Goal: Transaction & Acquisition: Purchase product/service

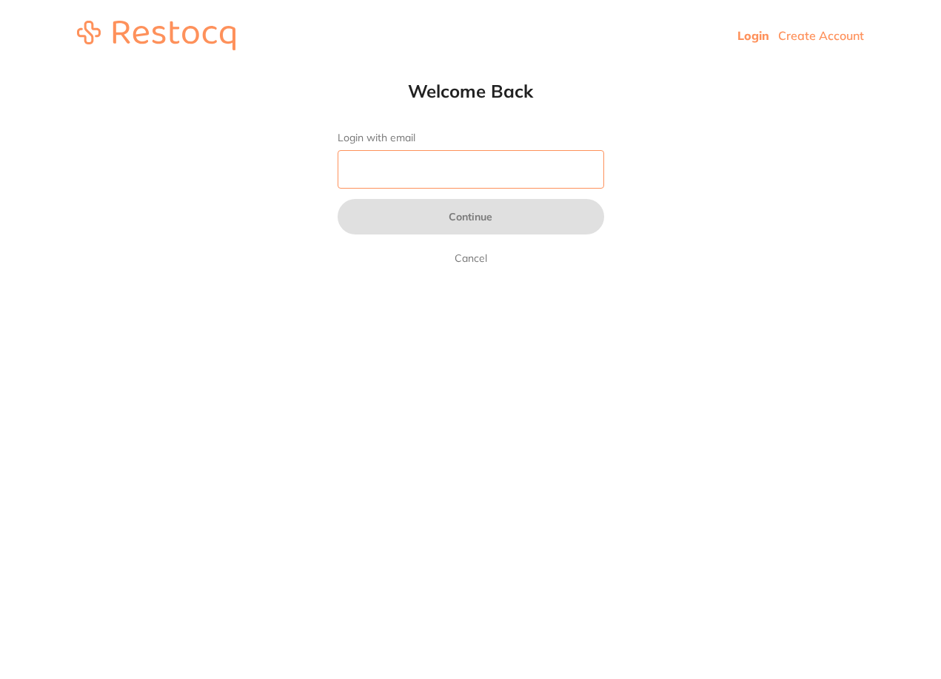
click at [539, 155] on input "Login with email" at bounding box center [470, 169] width 266 height 38
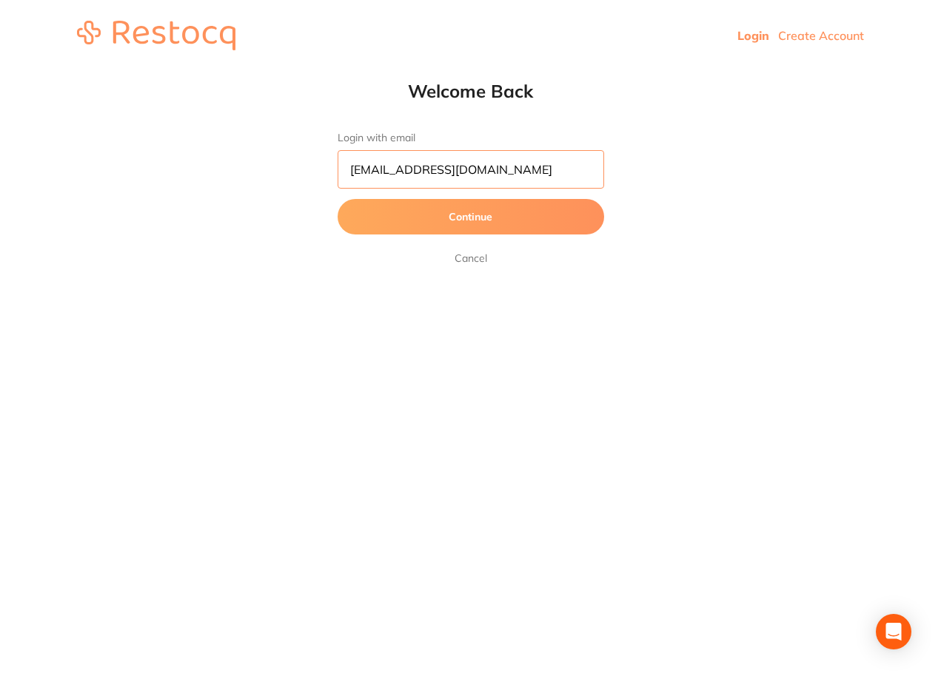
scroll to position [0, 4]
type input "[EMAIL_ADDRESS][DOMAIN_NAME]"
click at [337, 199] on button "Continue" at bounding box center [470, 217] width 266 height 36
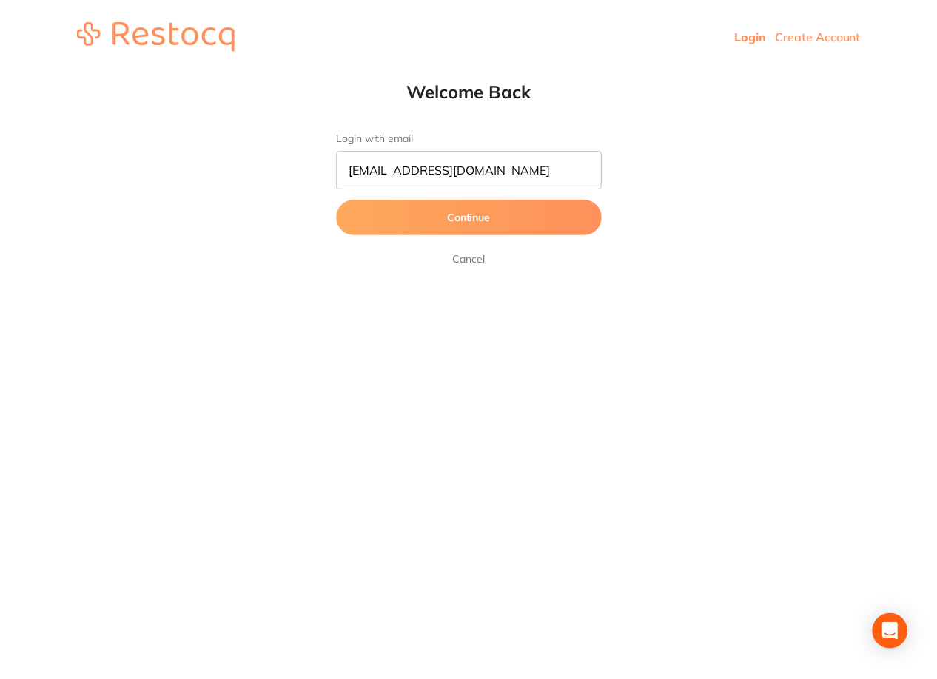
scroll to position [0, 0]
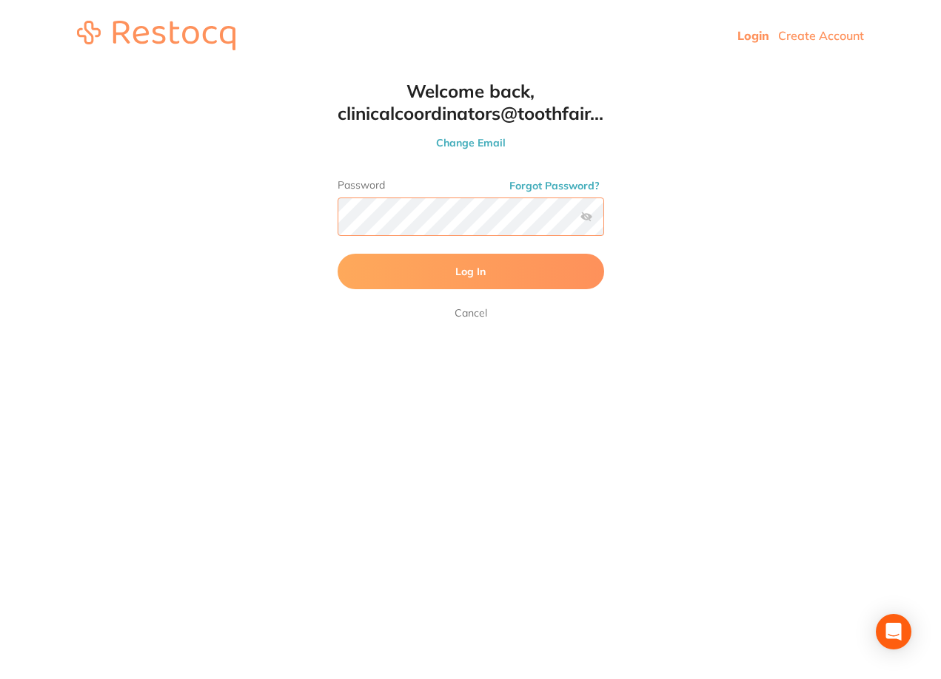
click at [337, 254] on button "Log In" at bounding box center [470, 272] width 266 height 36
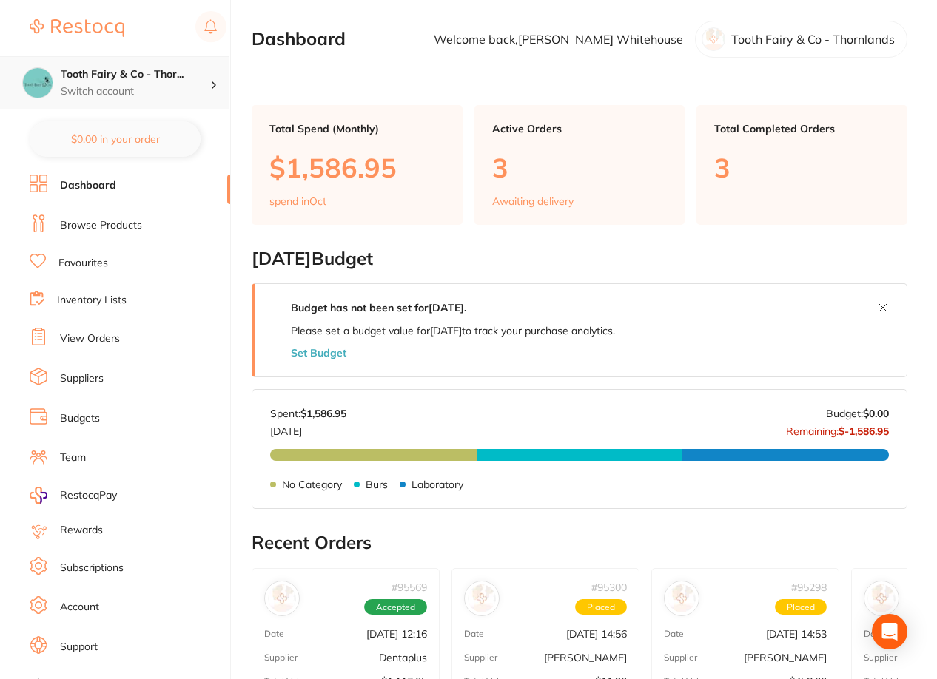
click at [171, 95] on p "Switch account" at bounding box center [135, 91] width 149 height 15
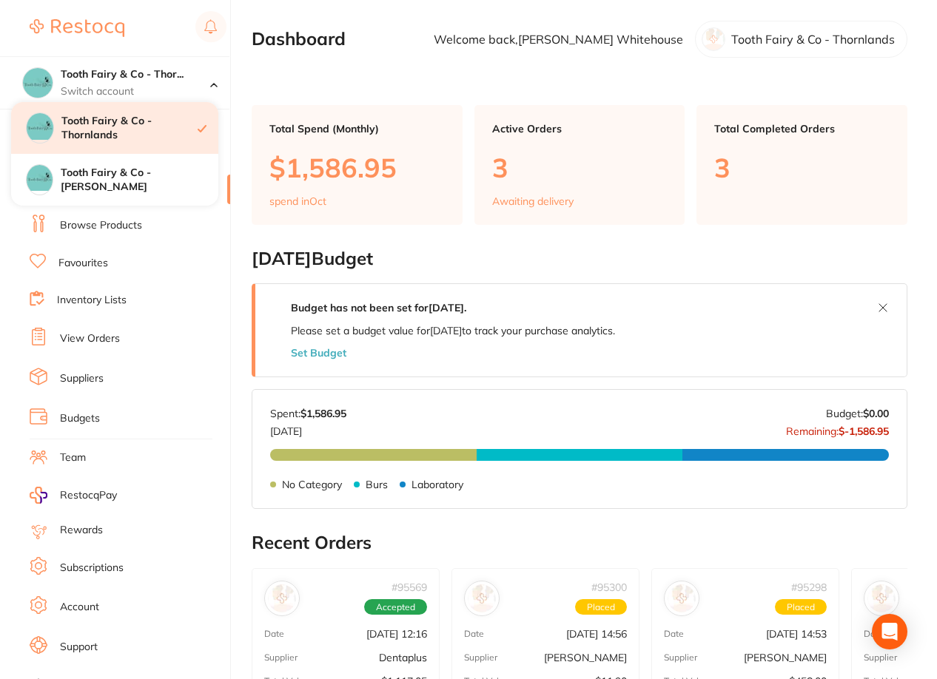
click at [118, 131] on h4 "Tooth Fairy & Co - Thornlands" at bounding box center [129, 128] width 136 height 29
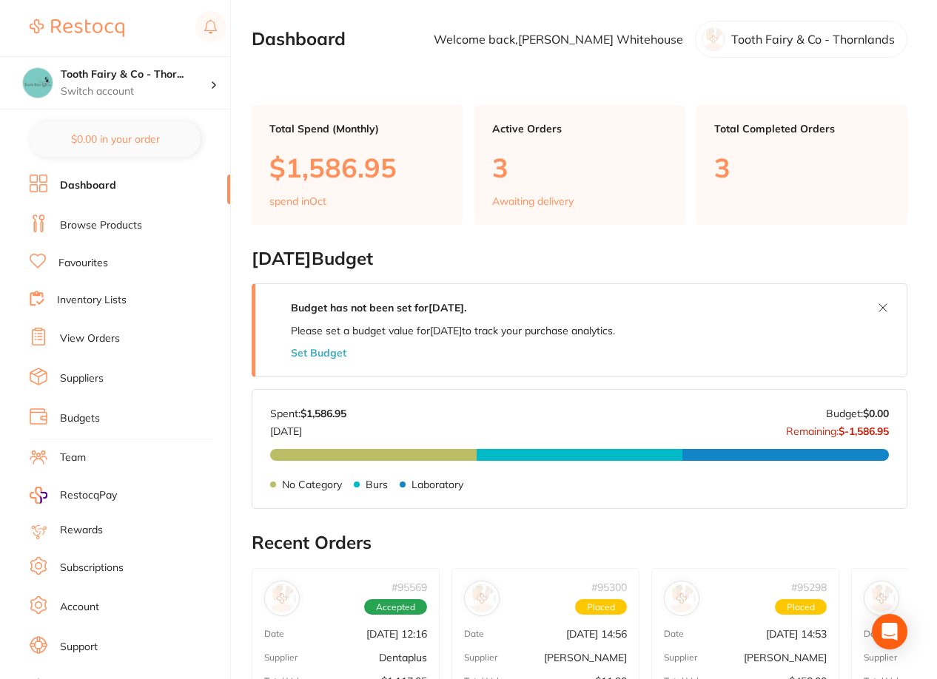
click at [113, 332] on link "View Orders" at bounding box center [90, 339] width 60 height 15
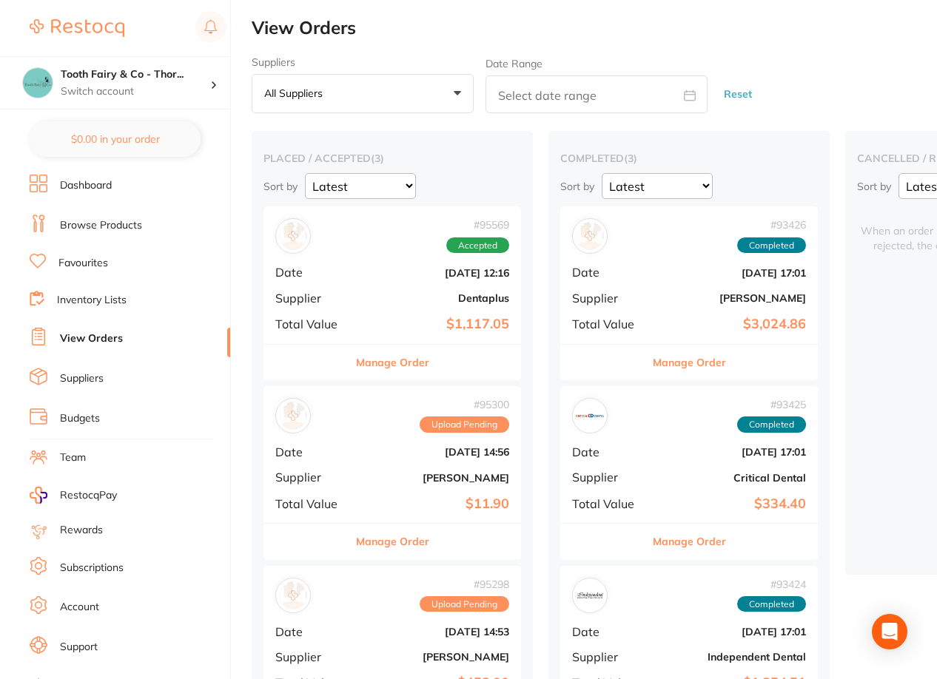
click at [402, 358] on button "Manage Order" at bounding box center [392, 363] width 73 height 36
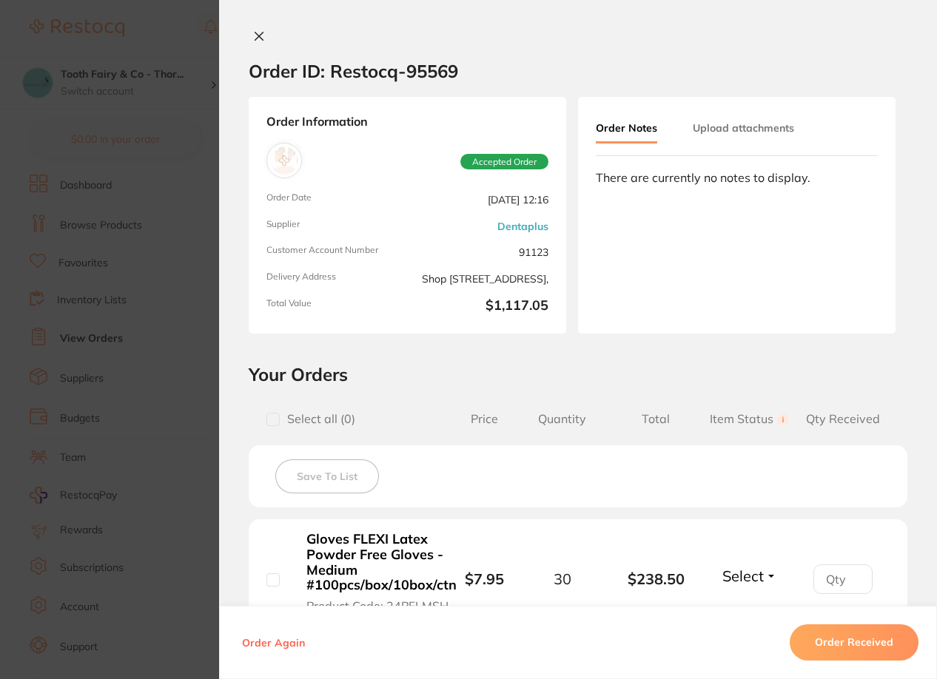
click at [257, 34] on icon at bounding box center [259, 36] width 12 height 12
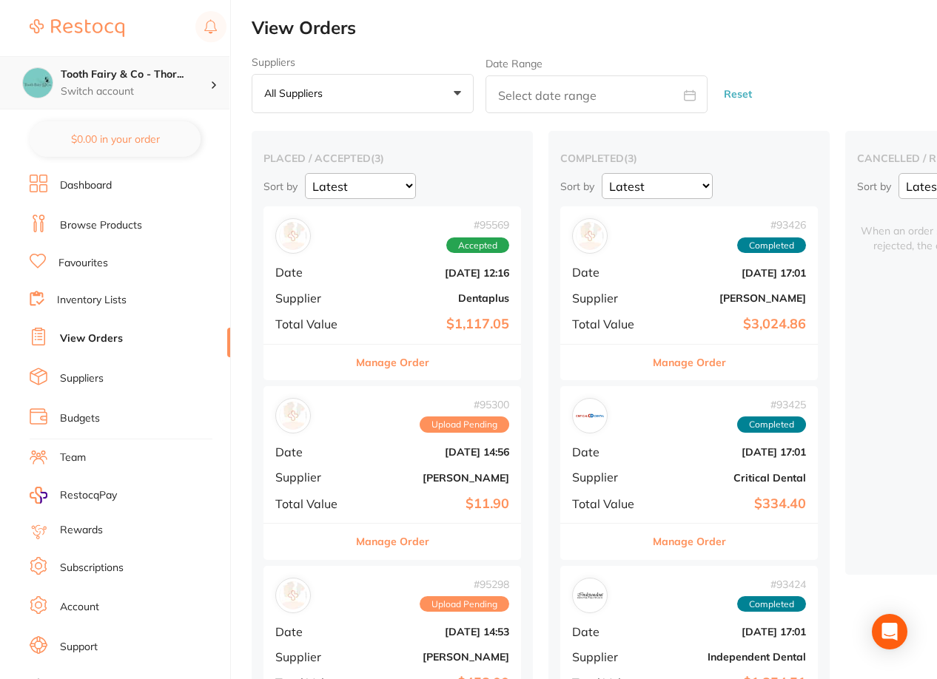
click at [164, 92] on p "Switch account" at bounding box center [135, 91] width 149 height 15
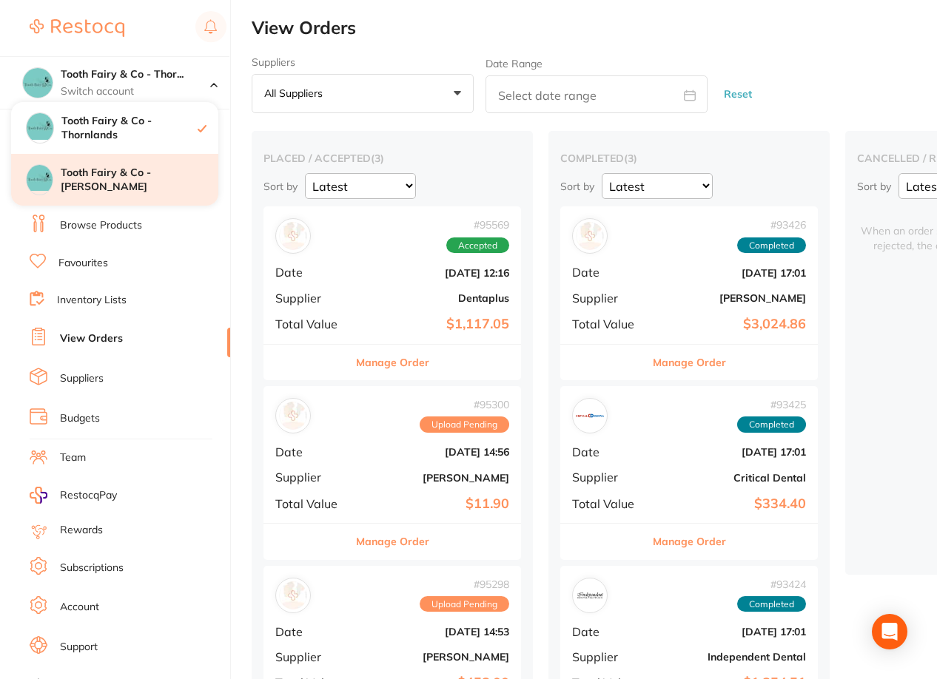
click at [158, 181] on h4 "Tooth Fairy & Co - [PERSON_NAME]" at bounding box center [140, 180] width 158 height 29
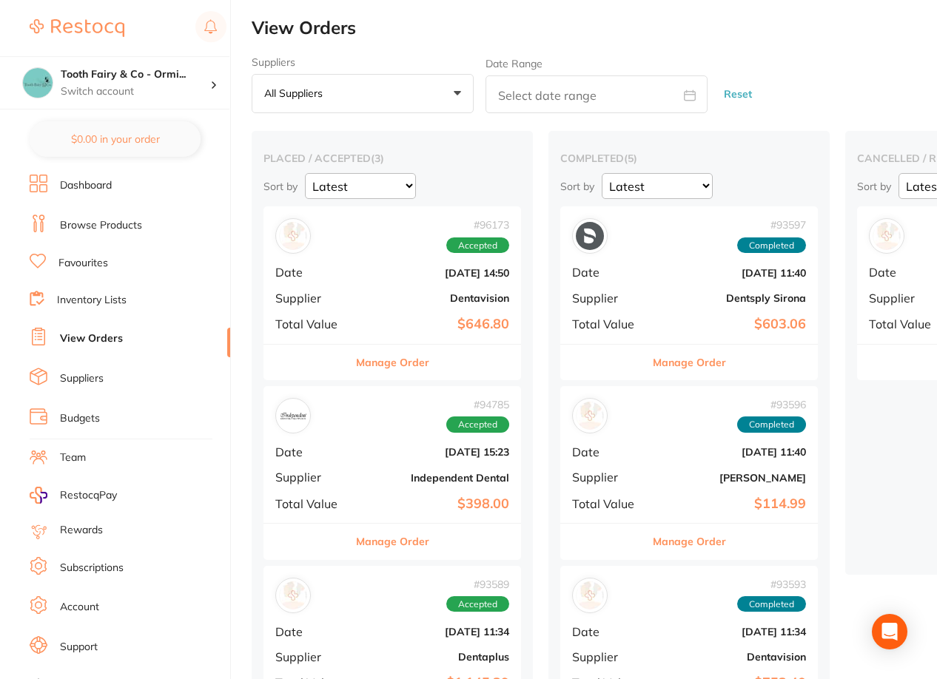
click at [92, 226] on link "Browse Products" at bounding box center [101, 225] width 82 height 15
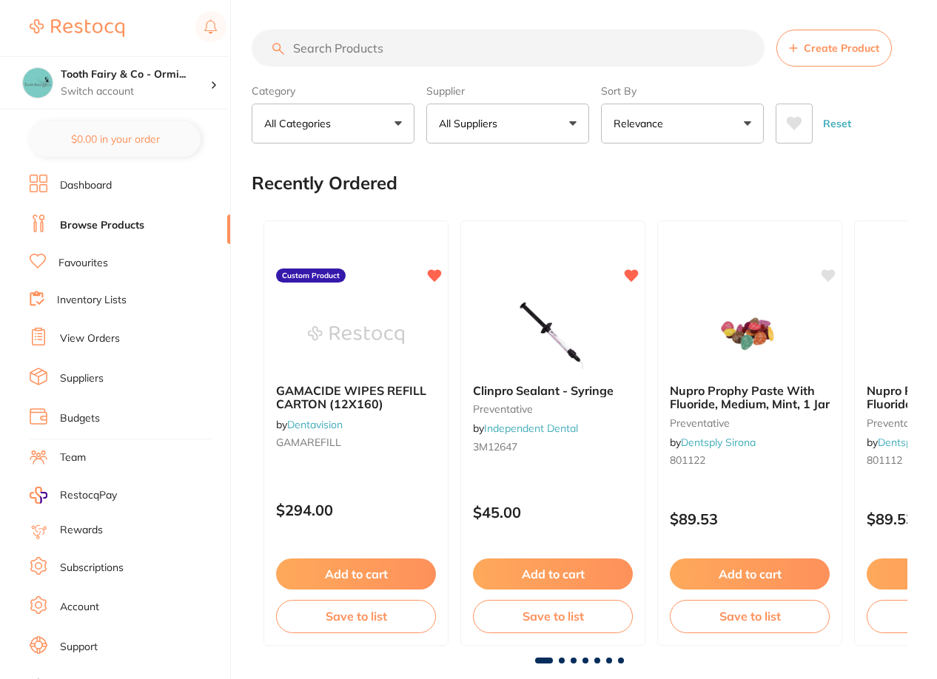
click at [471, 124] on p "All Suppliers" at bounding box center [471, 123] width 64 height 15
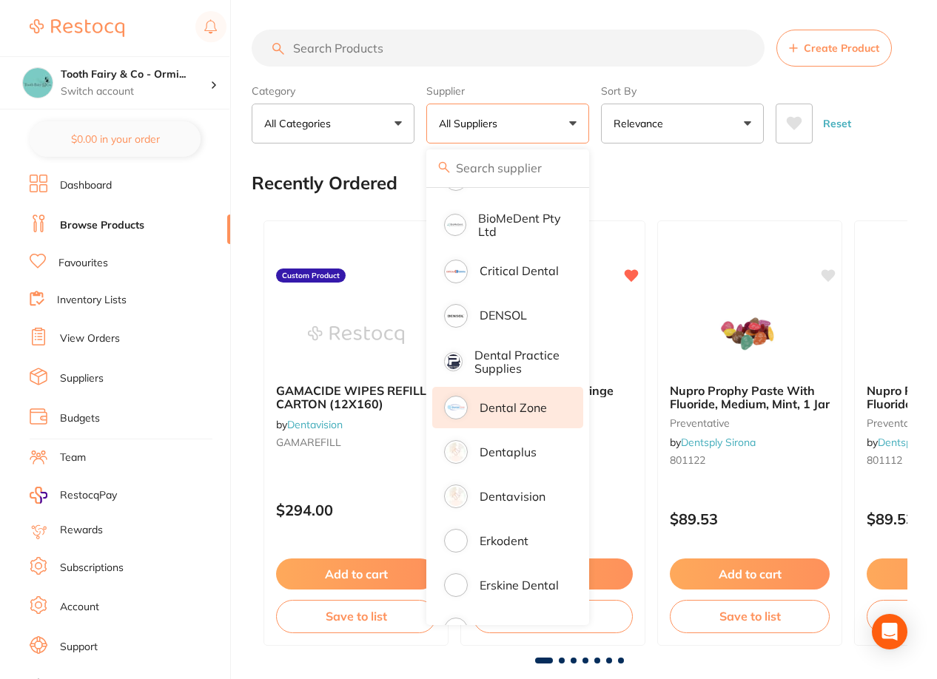
scroll to position [296, 0]
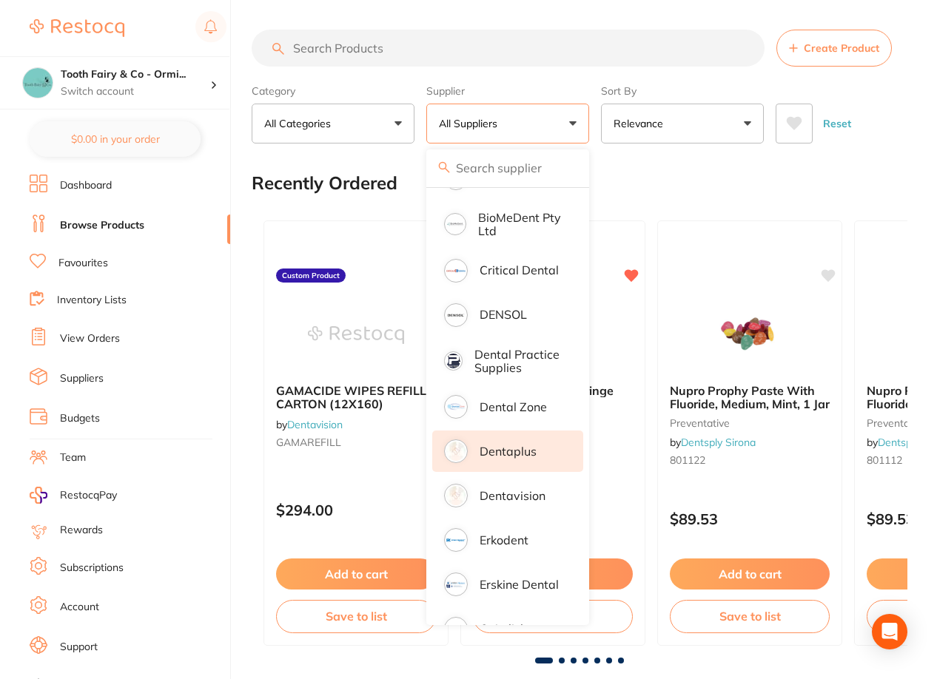
click at [515, 458] on p "Dentaplus" at bounding box center [508, 451] width 57 height 13
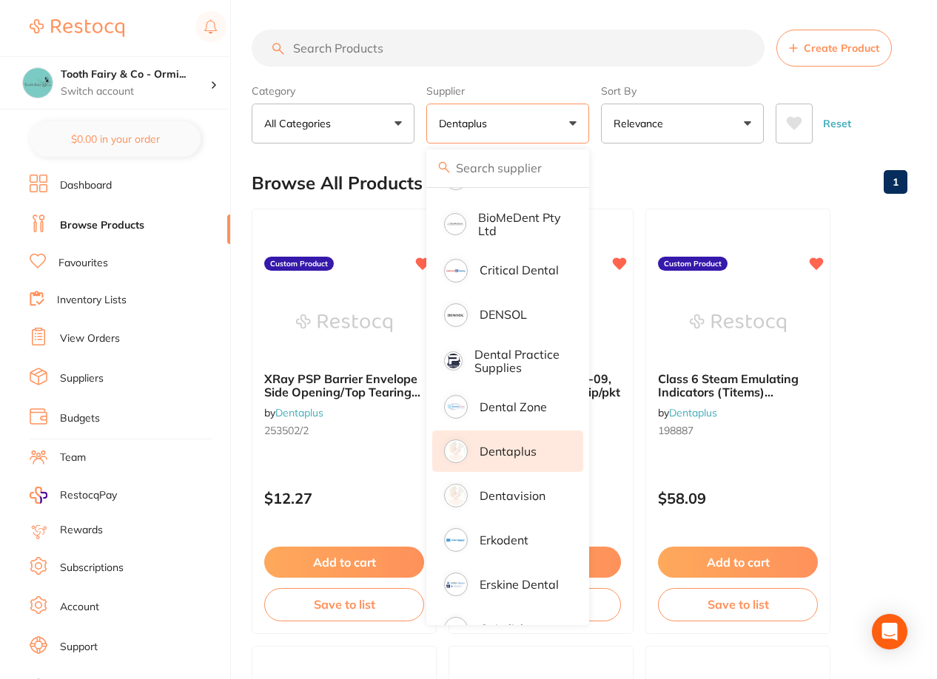
click at [719, 181] on div "Browse All Products 1" at bounding box center [580, 183] width 656 height 50
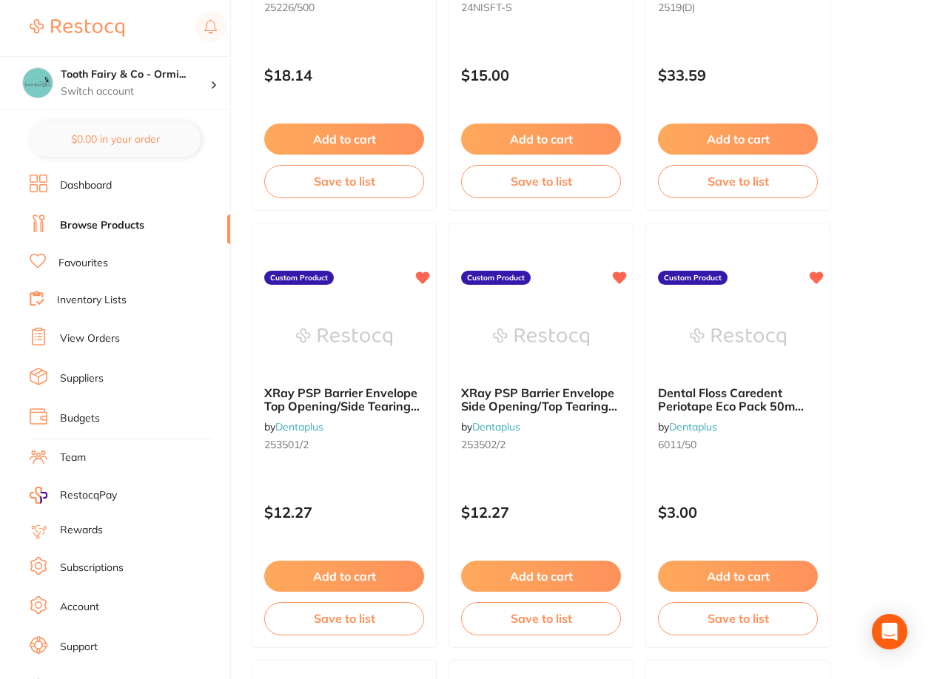
scroll to position [3404, 0]
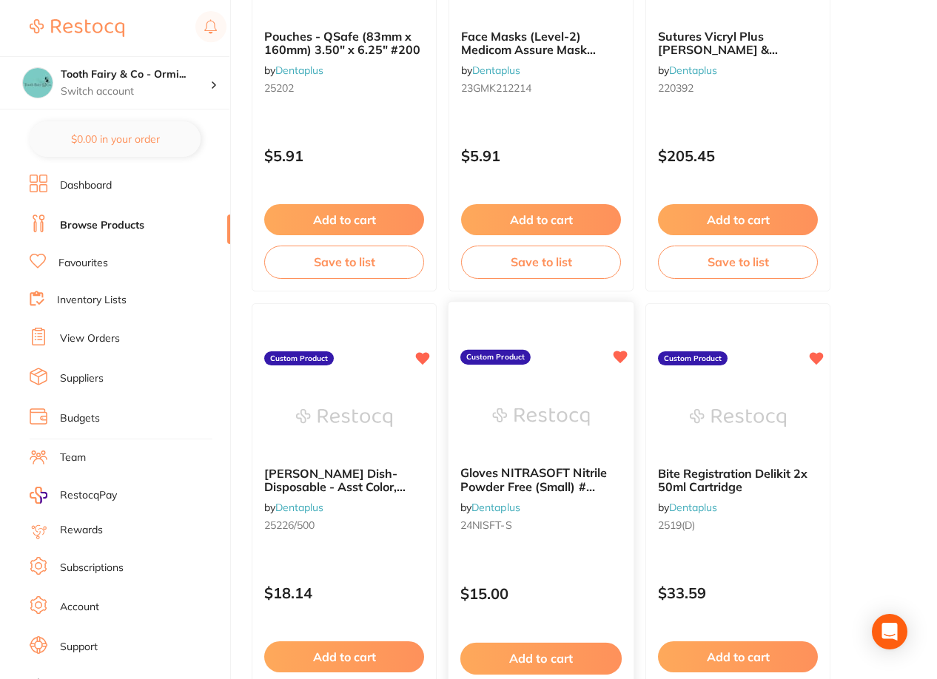
click at [494, 482] on span "Gloves NITRASOFT Nitrile Powder Free (Small) # 200/pkt, 10 box per ctn" at bounding box center [533, 486] width 147 height 42
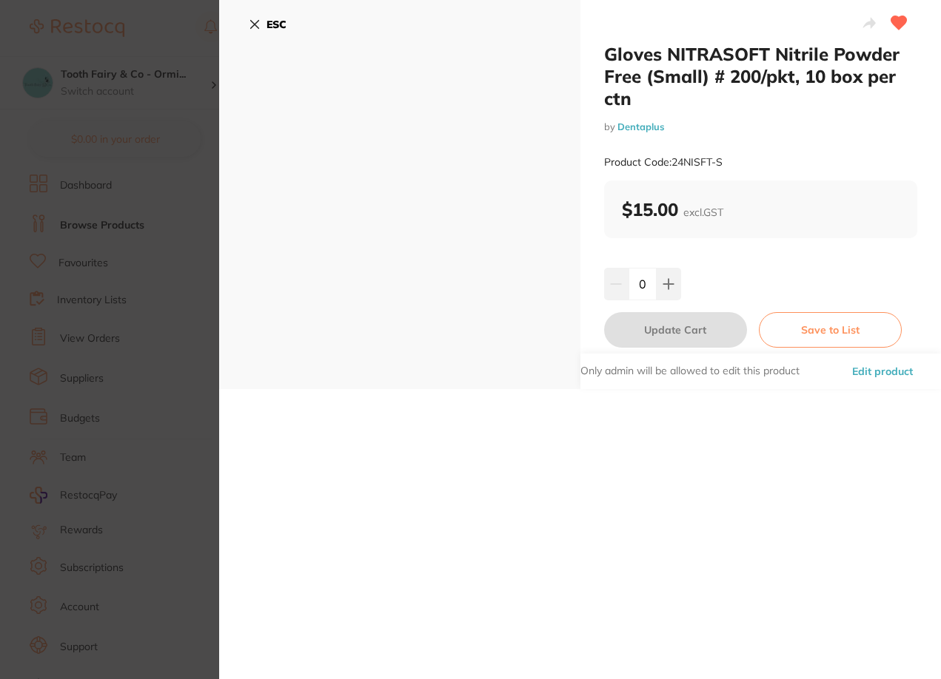
click at [252, 21] on icon at bounding box center [255, 25] width 8 height 8
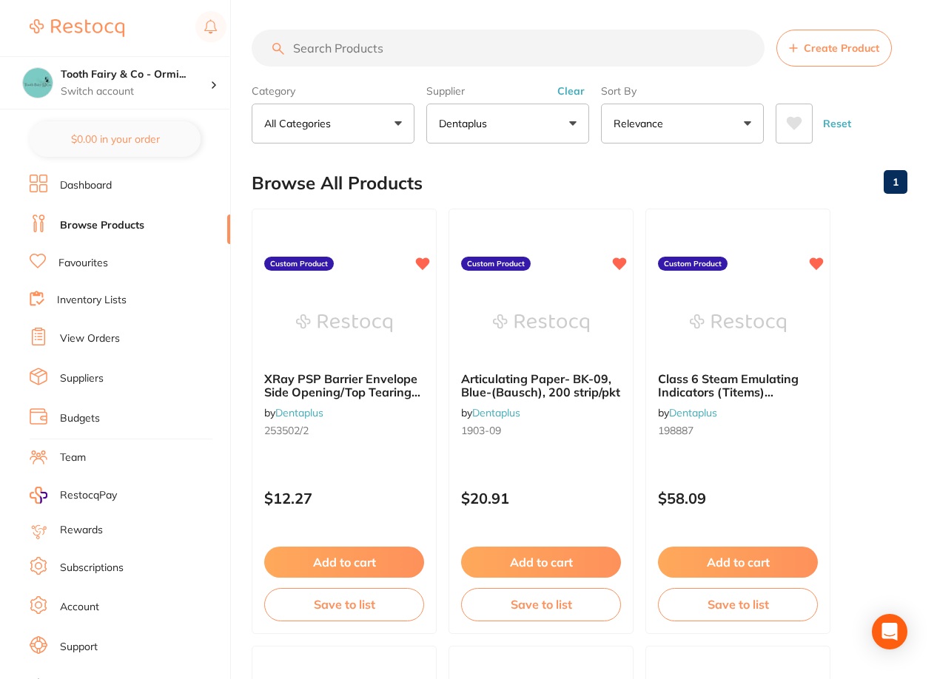
click at [434, 60] on input "search" at bounding box center [508, 48] width 513 height 37
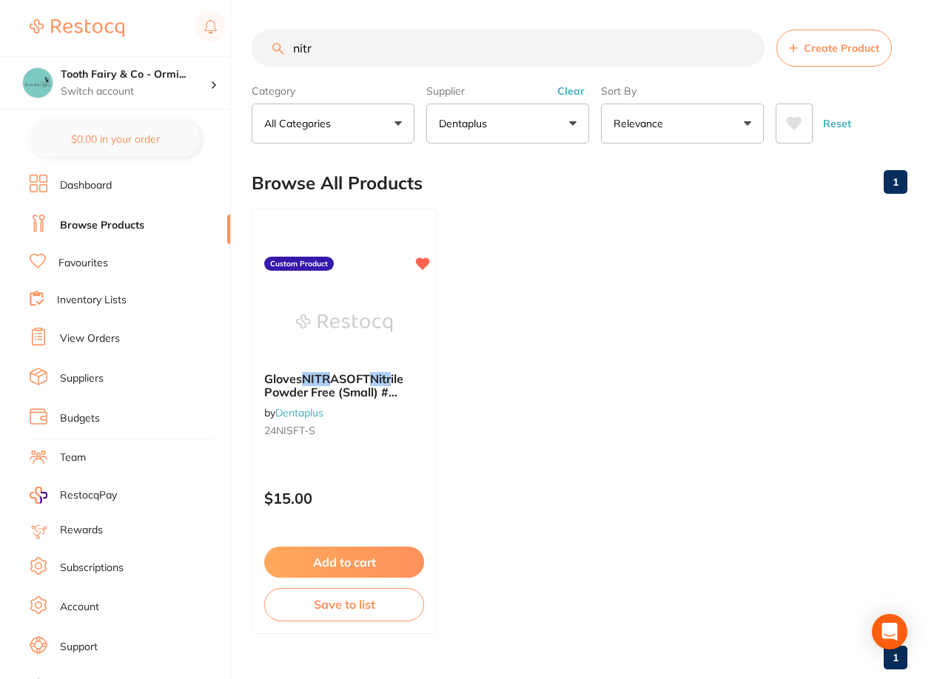
scroll to position [252, 0]
type input "nitr"
click at [87, 263] on link "Favourites" at bounding box center [83, 263] width 50 height 15
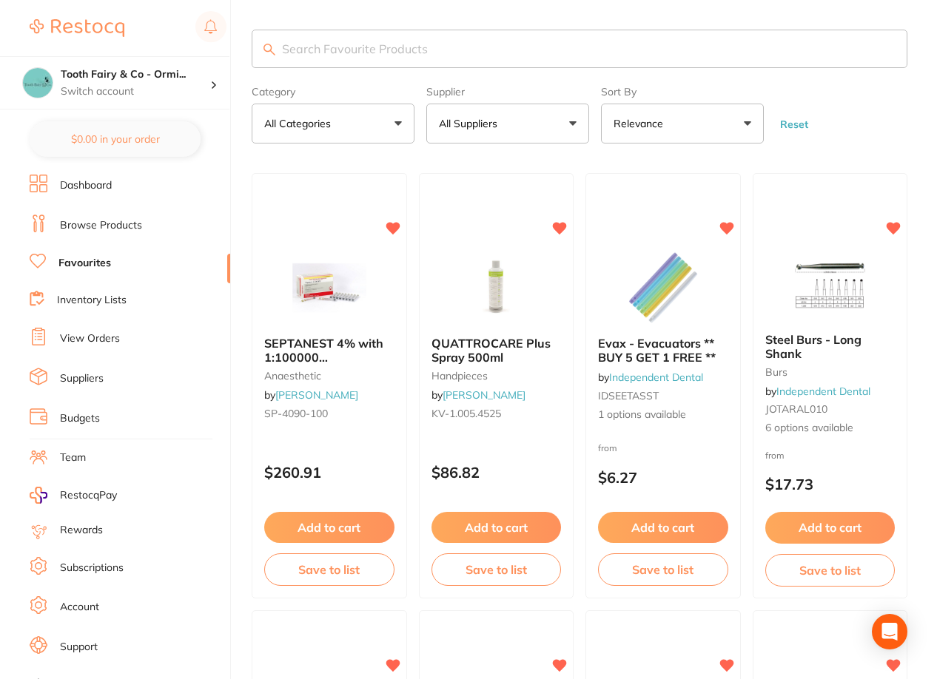
click at [476, 119] on p "All Suppliers" at bounding box center [471, 123] width 64 height 15
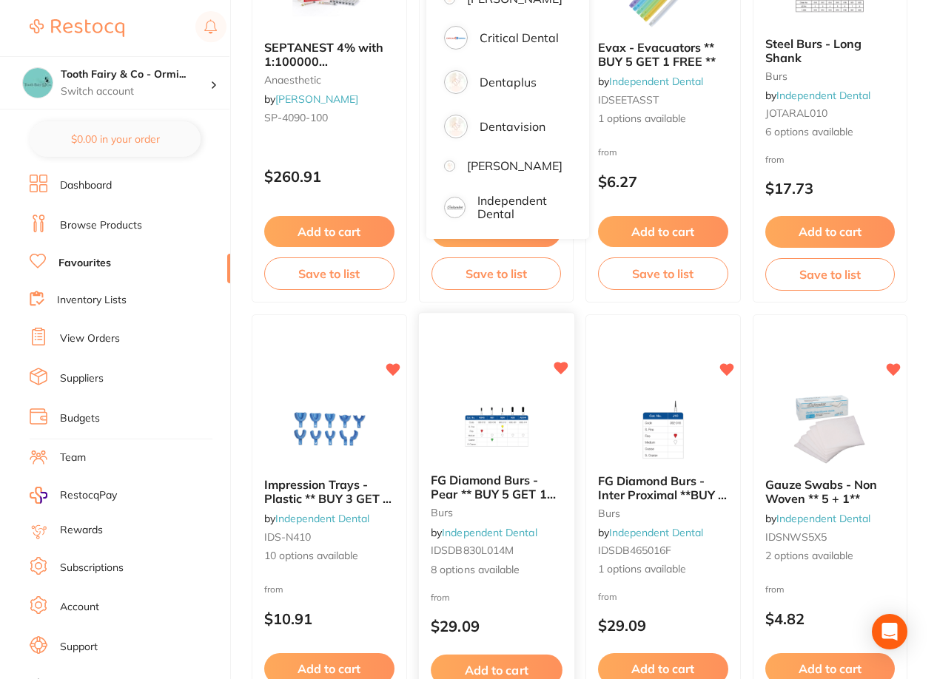
scroll to position [148, 0]
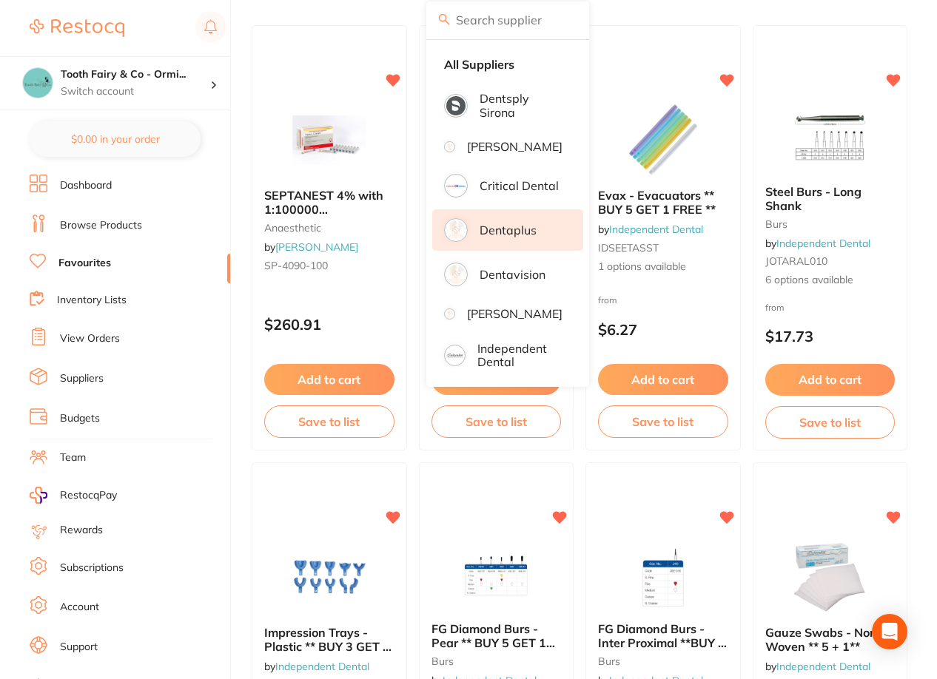
click at [528, 237] on p "Dentaplus" at bounding box center [508, 229] width 57 height 13
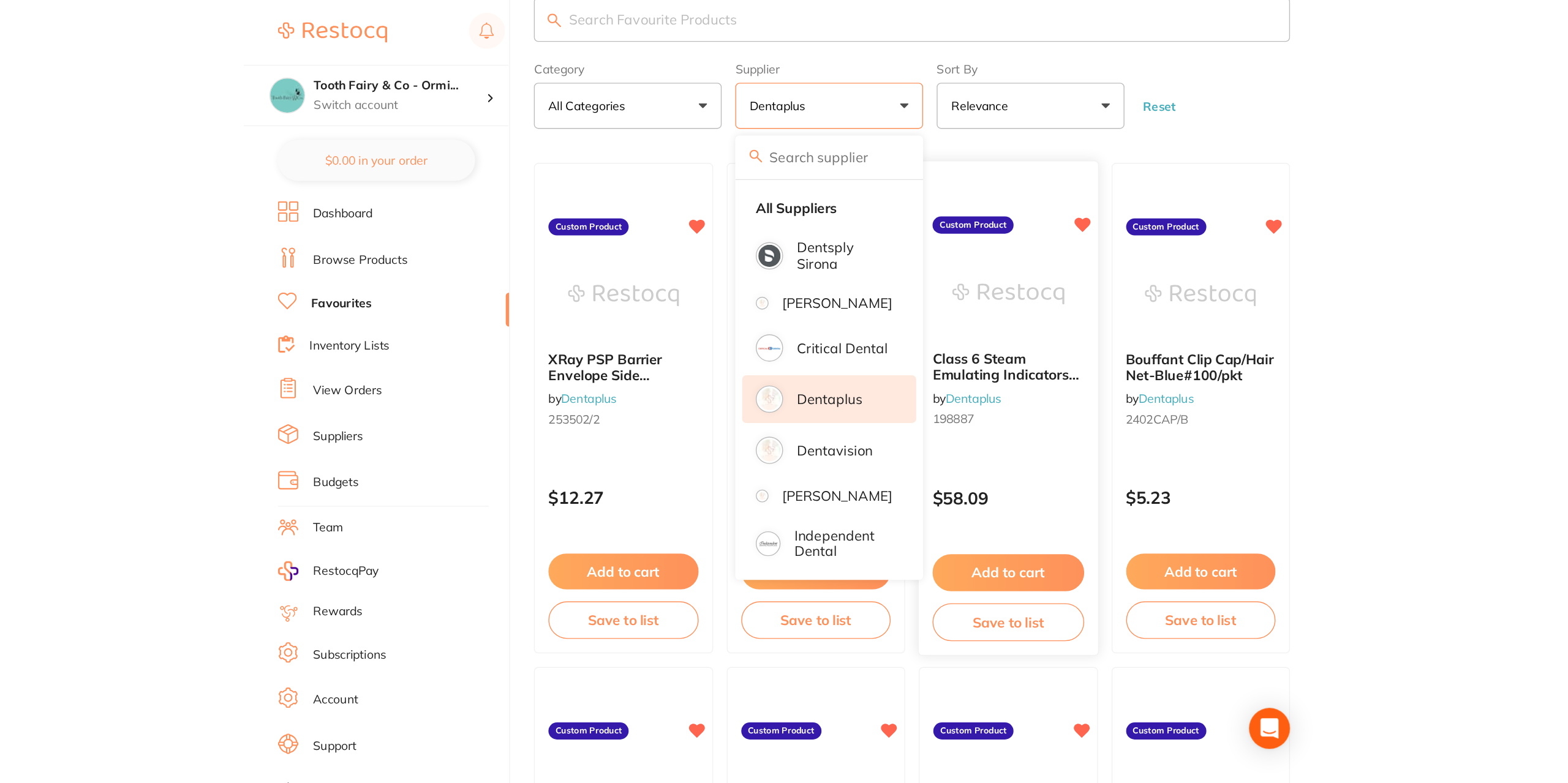
scroll to position [0, 0]
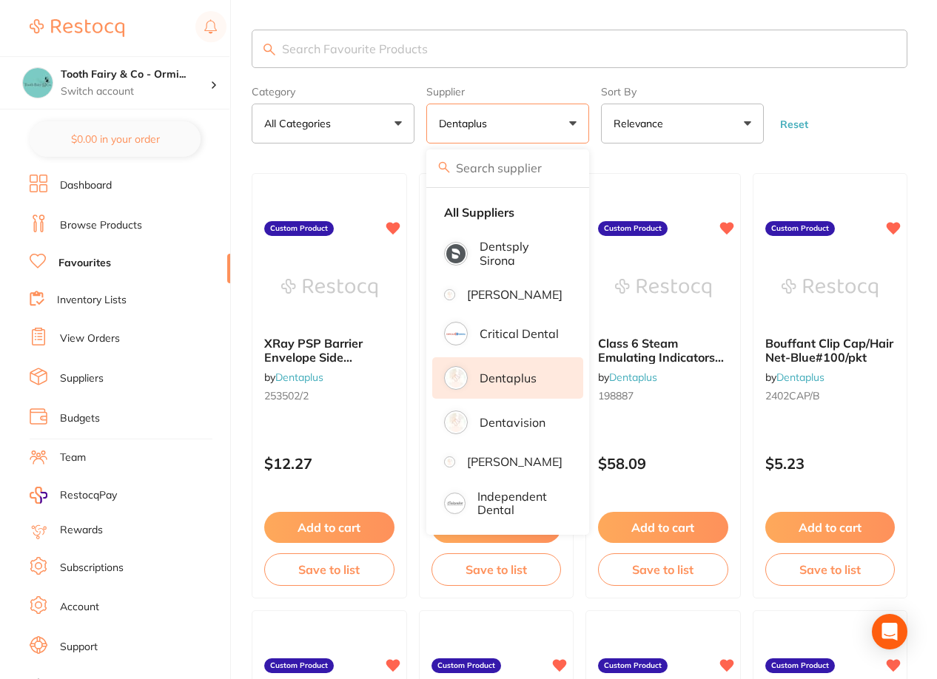
click at [247, 163] on div "$0.00 Tooth Fairy & Co - Ormi... Switch account Tooth Fairy & Co - Thornlands T…" at bounding box center [468, 339] width 937 height 679
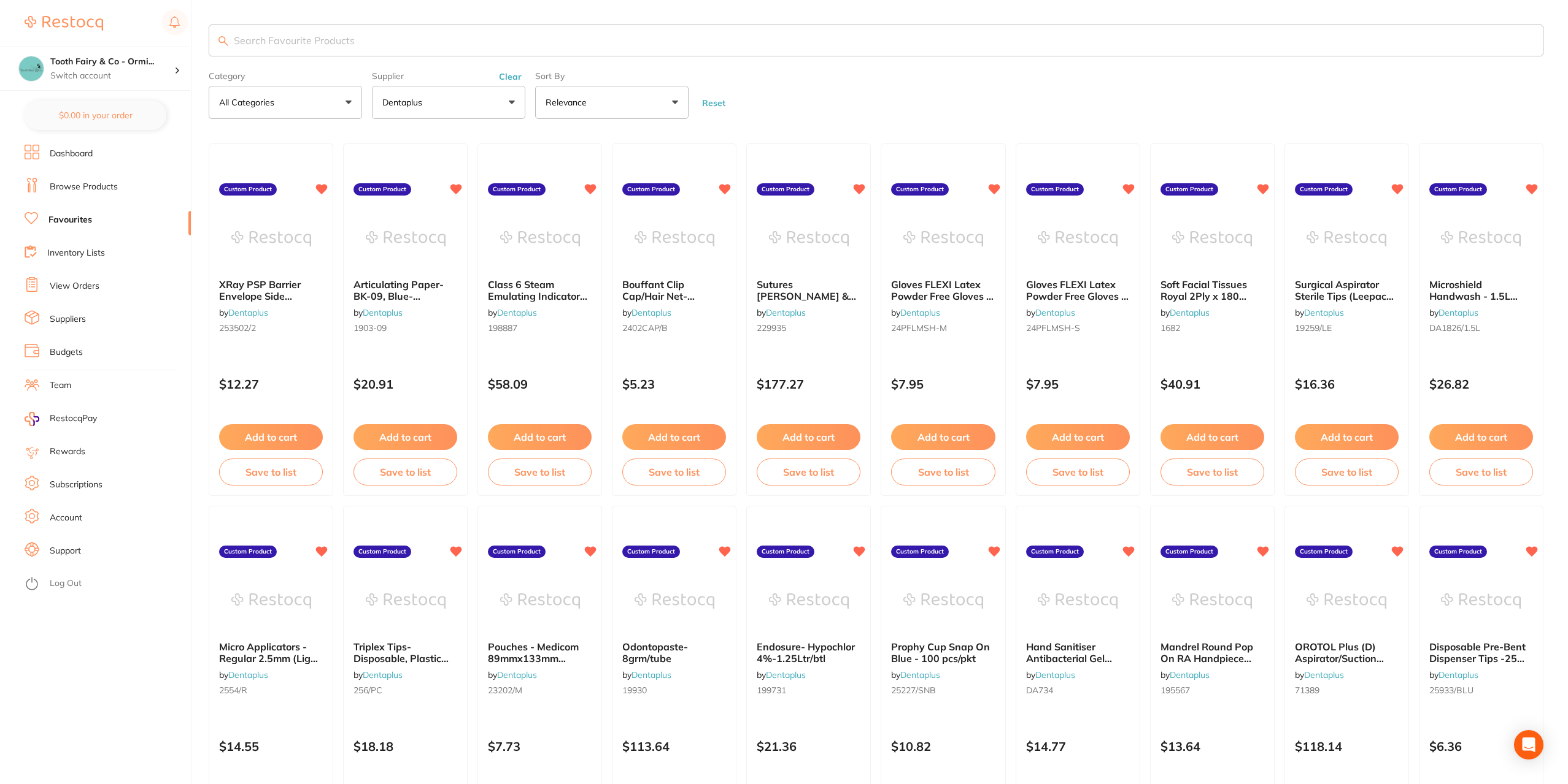
click at [289, 110] on button "All Categories" at bounding box center [285, 103] width 153 height 33
click at [295, 109] on button "All Categories" at bounding box center [285, 103] width 153 height 33
click at [352, 48] on input "search" at bounding box center [876, 41] width 1334 height 31
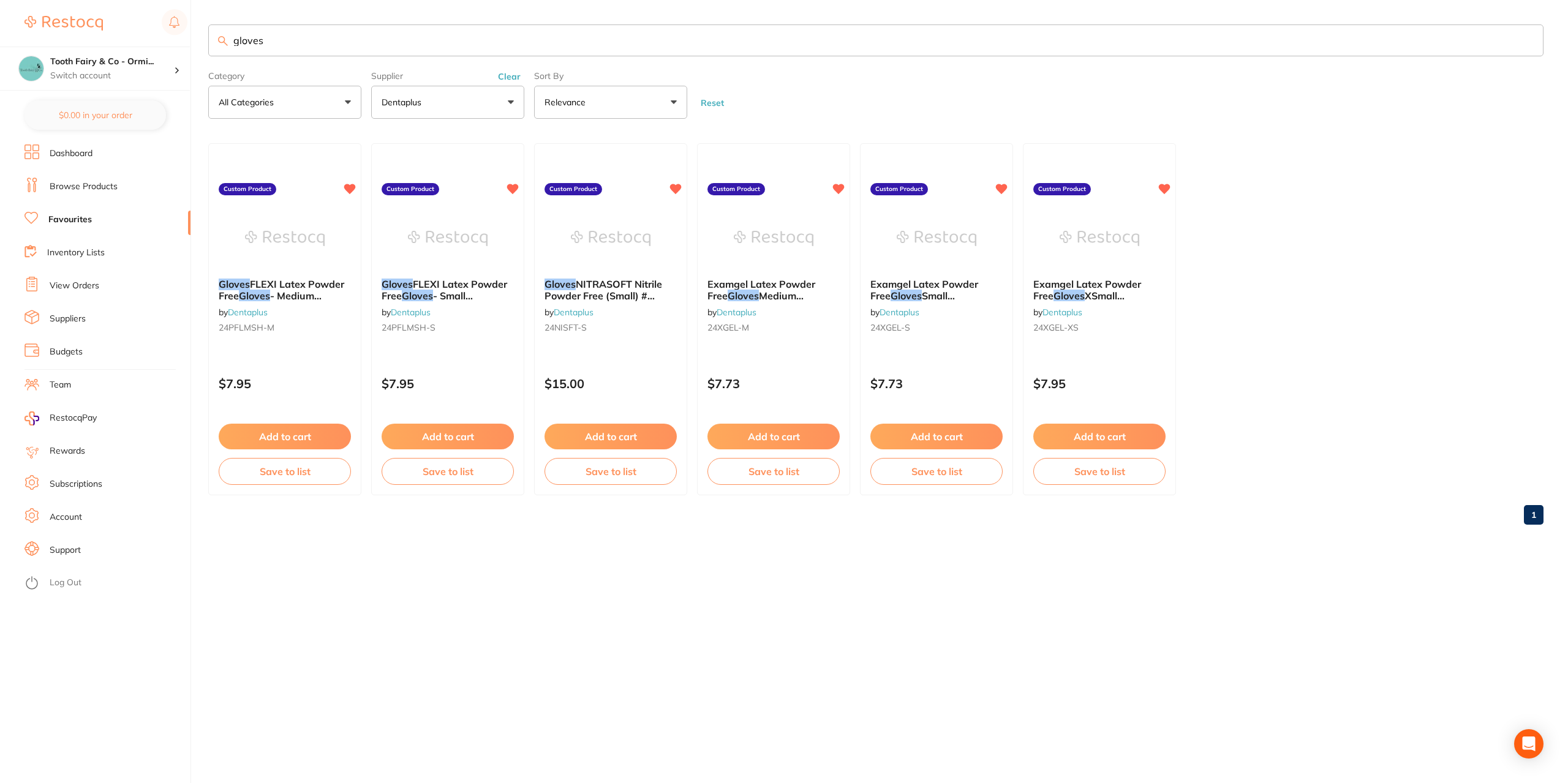
type input "gloves"
click at [126, 62] on h4 "Tooth Fairy & Co - Ormi..." at bounding box center [112, 61] width 123 height 12
click at [113, 108] on h4 "Tooth Fairy & Co - Thornlands" at bounding box center [117, 106] width 127 height 12
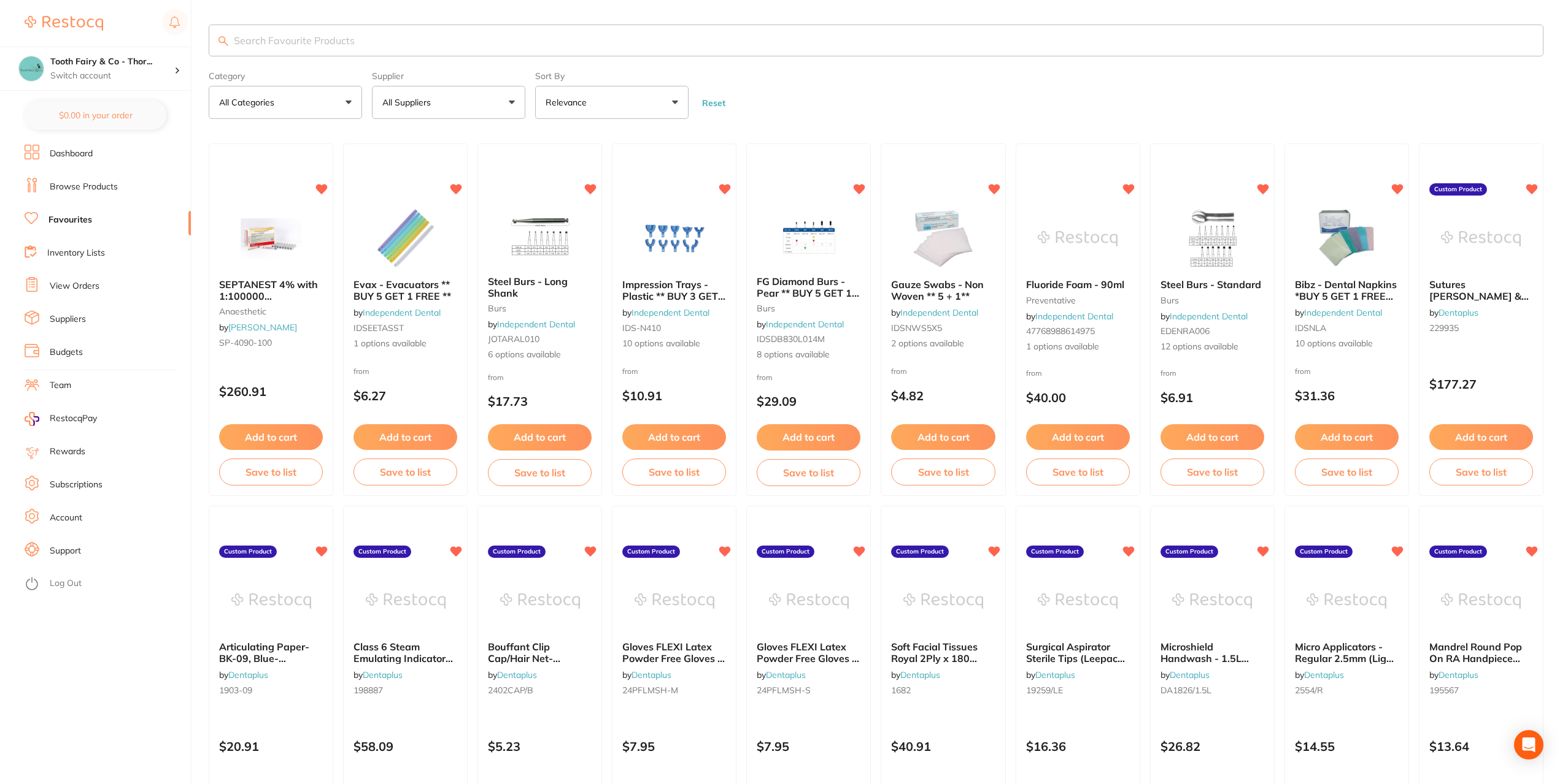
click at [435, 105] on p "All Suppliers" at bounding box center [409, 102] width 53 height 12
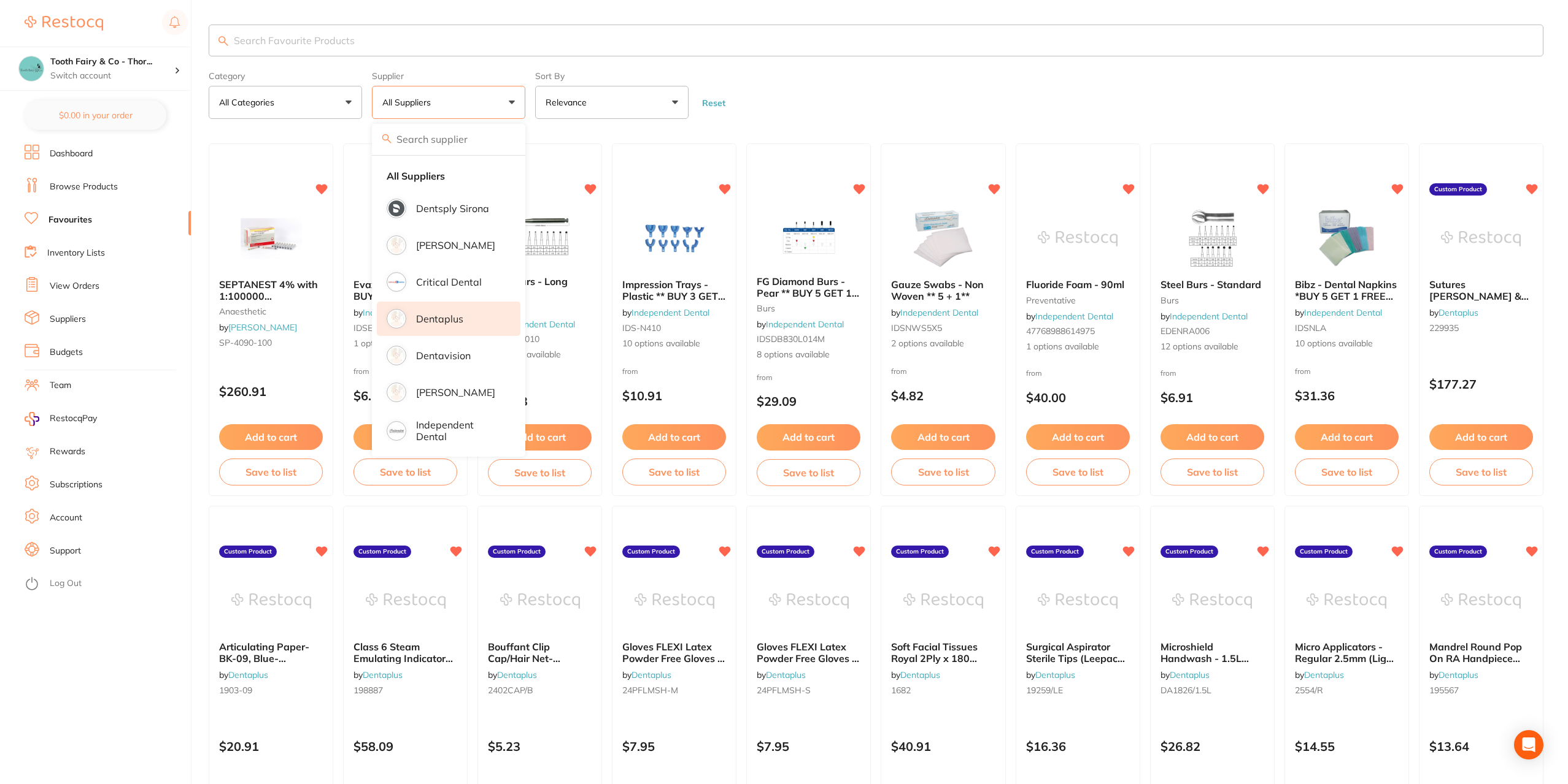
click at [424, 324] on p "Dentaplus" at bounding box center [439, 318] width 47 height 11
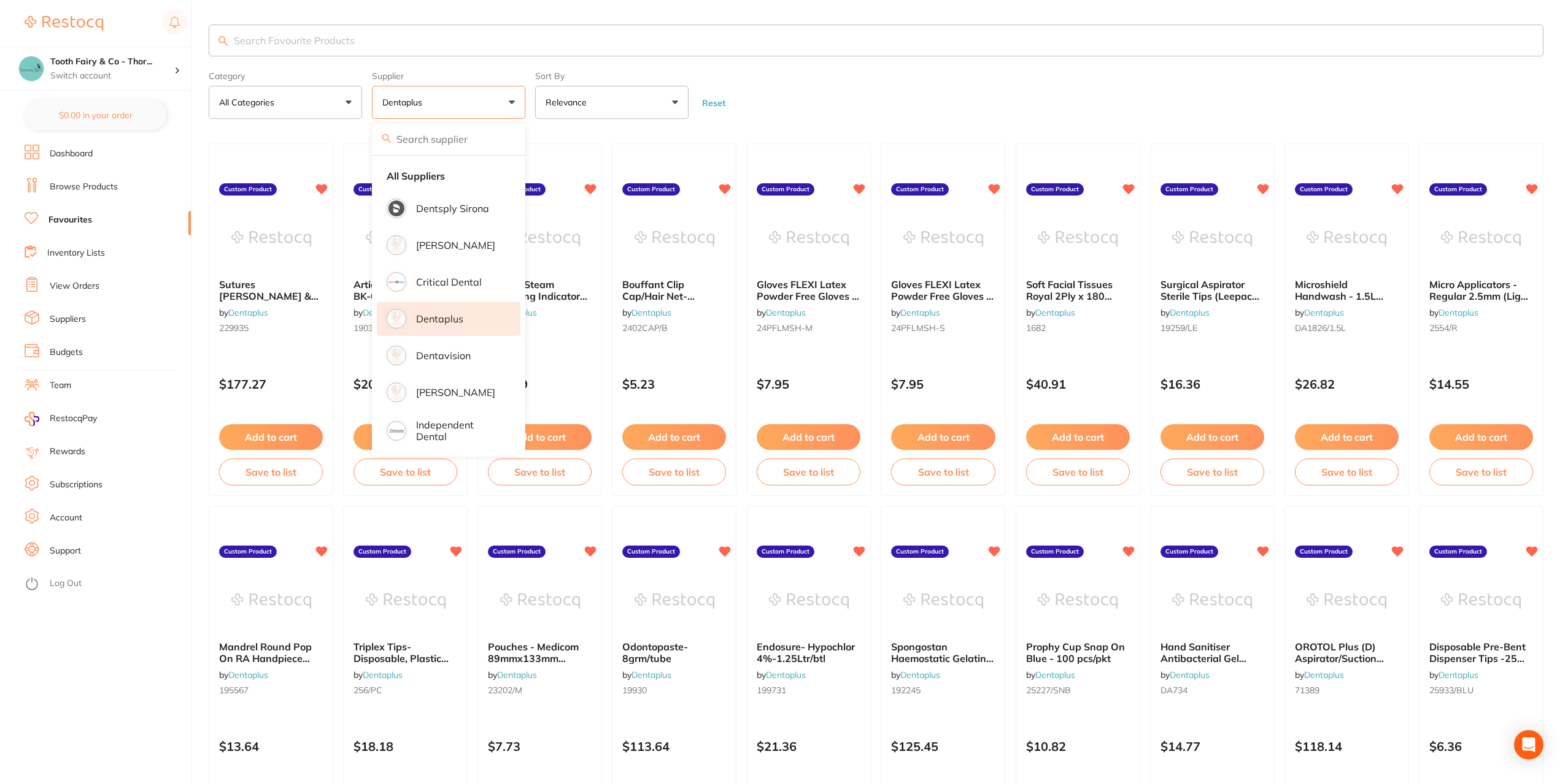
drag, startPoint x: 465, startPoint y: 38, endPoint x: 459, endPoint y: 36, distance: 6.3
click at [461, 38] on input "search" at bounding box center [876, 41] width 1334 height 31
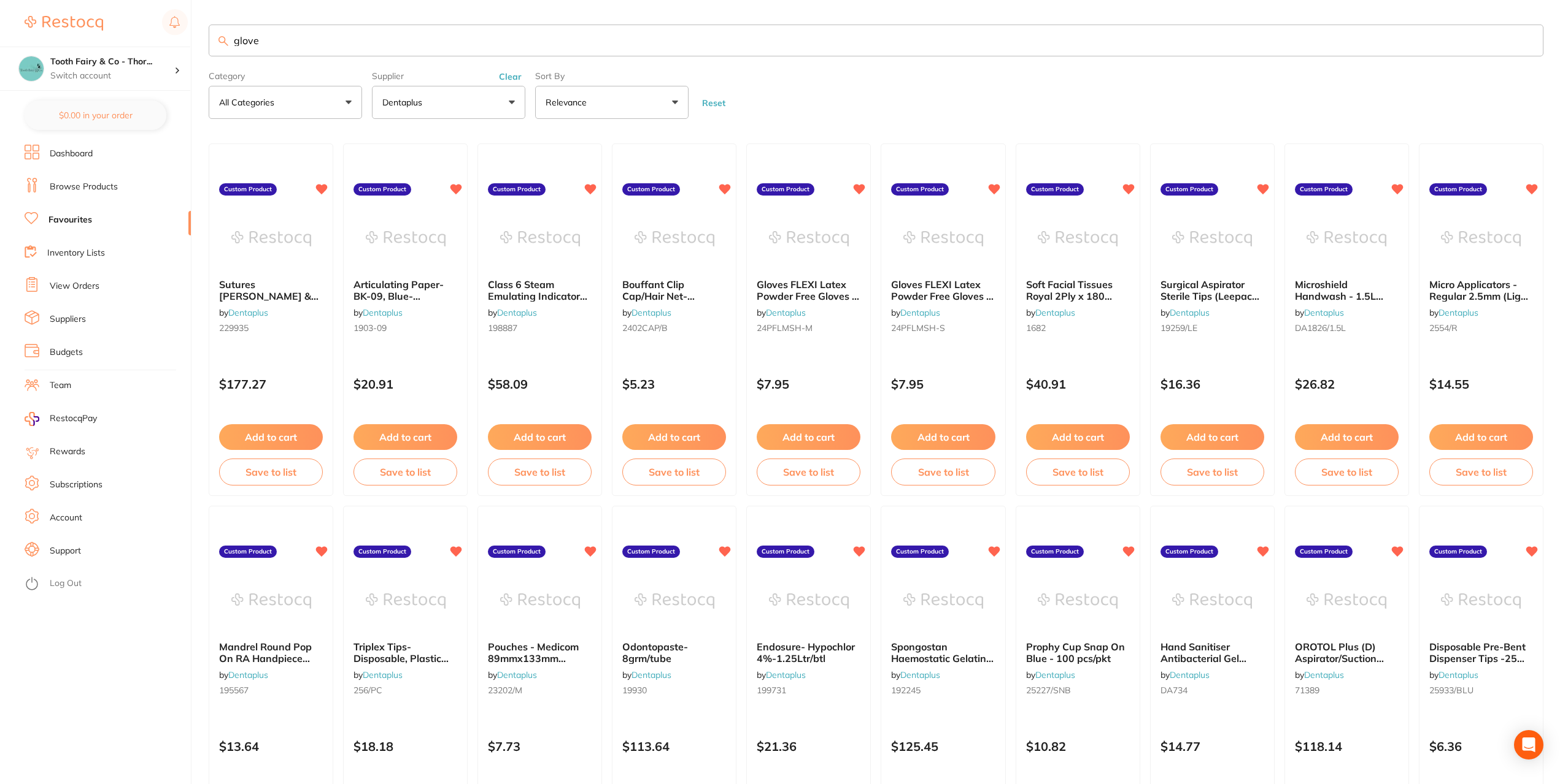
type input "gloves"
